Goal: Task Accomplishment & Management: Manage account settings

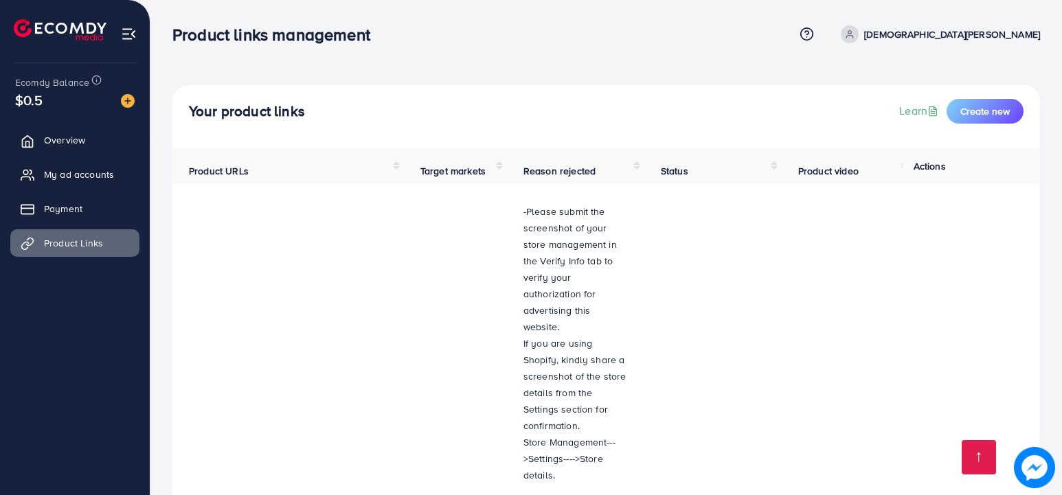
scroll to position [2441, 0]
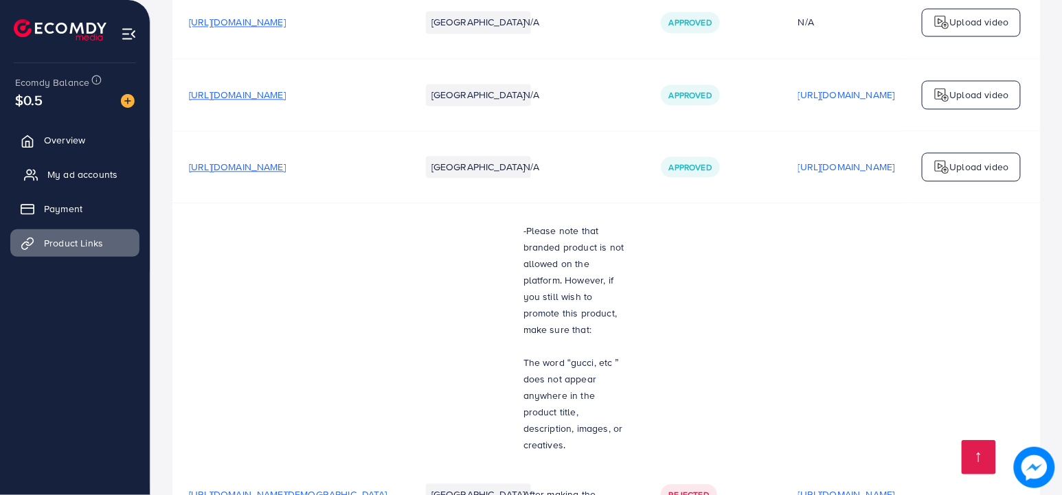
click at [68, 179] on span "My ad accounts" at bounding box center [82, 175] width 70 height 14
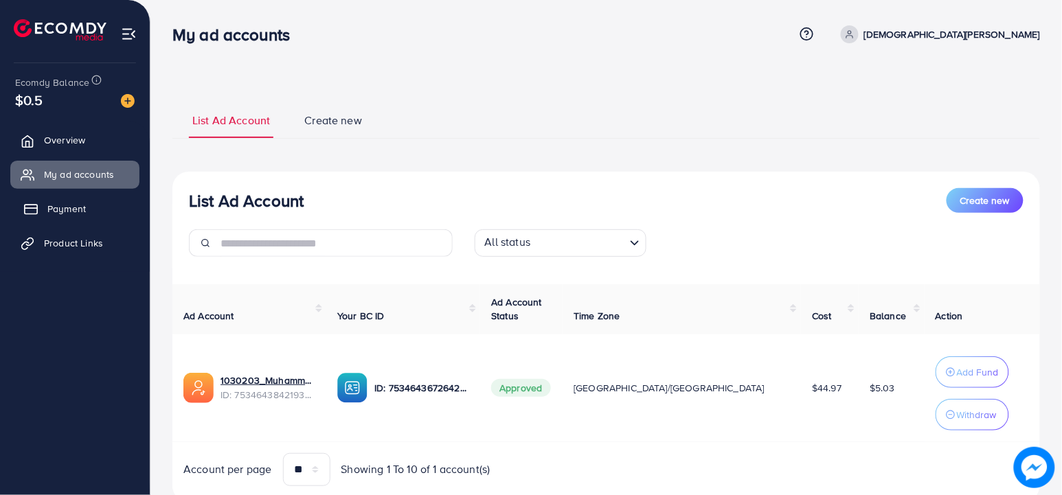
click at [56, 220] on link "Payment" at bounding box center [74, 208] width 129 height 27
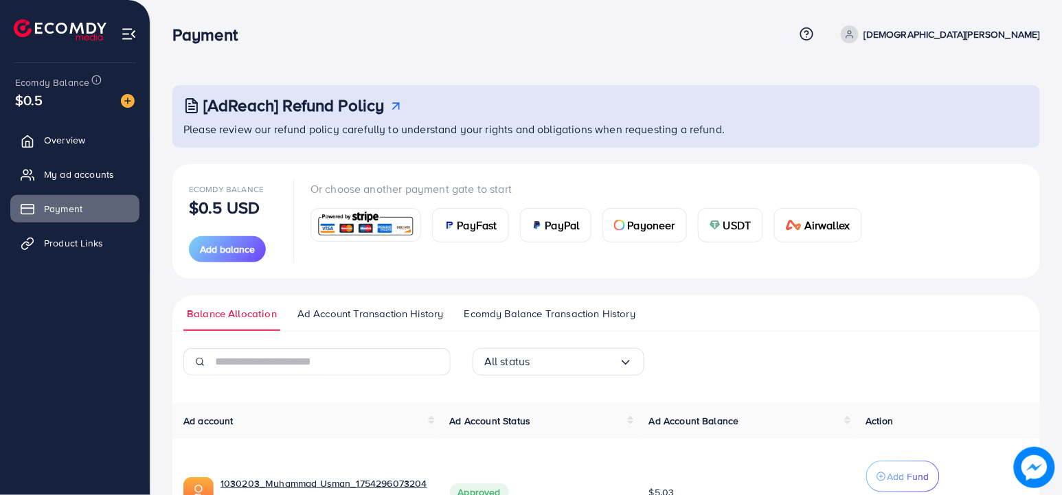
scroll to position [110, 0]
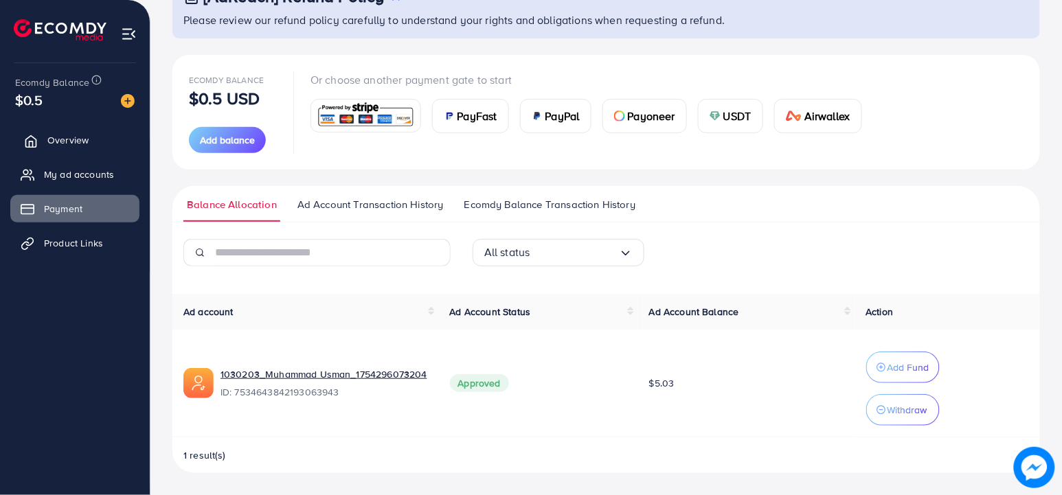
click at [51, 138] on span "Overview" at bounding box center [67, 140] width 41 height 14
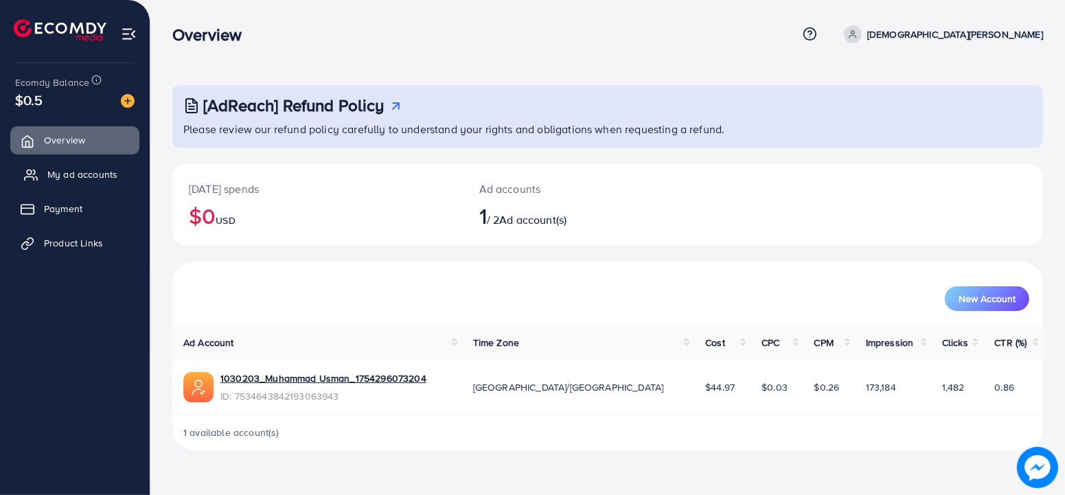
click at [88, 166] on link "My ad accounts" at bounding box center [74, 174] width 129 height 27
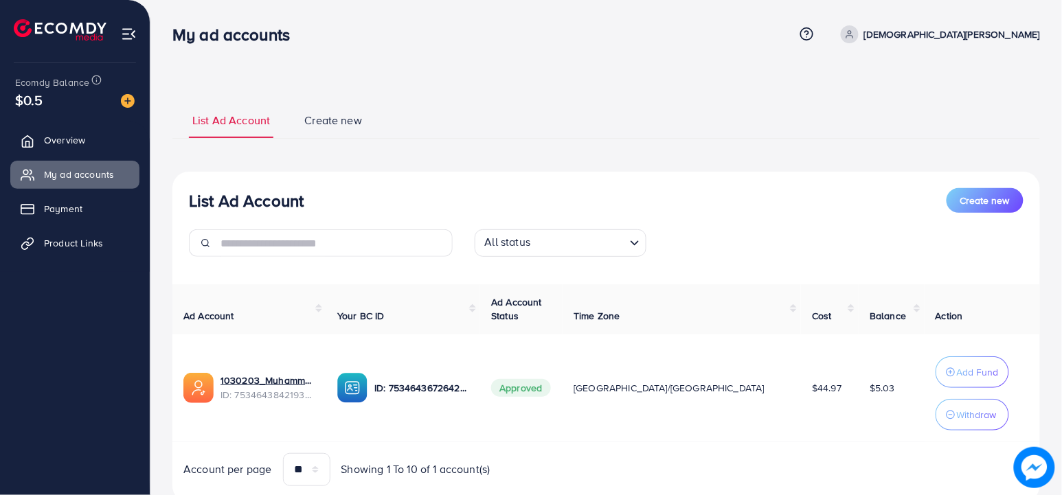
click at [334, 134] on link "Create new" at bounding box center [333, 125] width 65 height 25
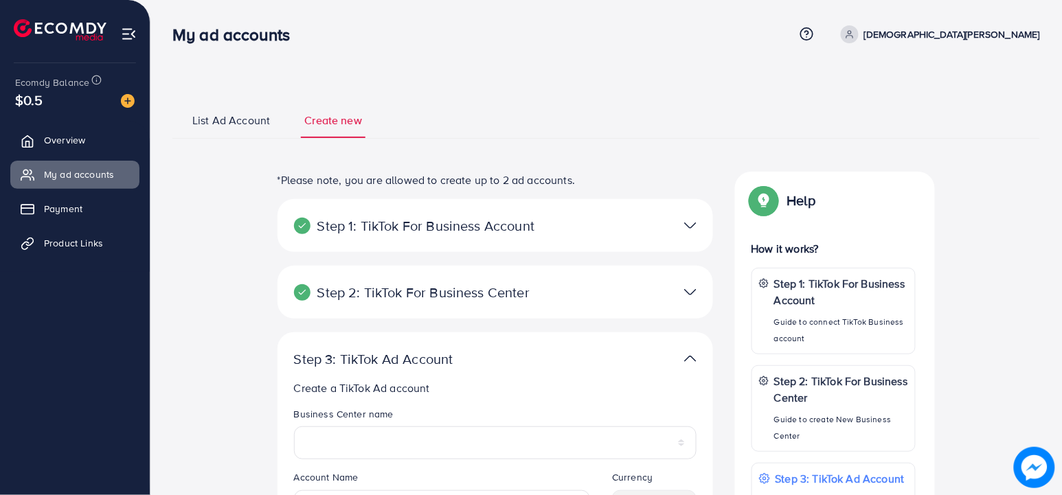
click at [238, 120] on span "List Ad Account" at bounding box center [231, 121] width 78 height 16
